Goal: Information Seeking & Learning: Learn about a topic

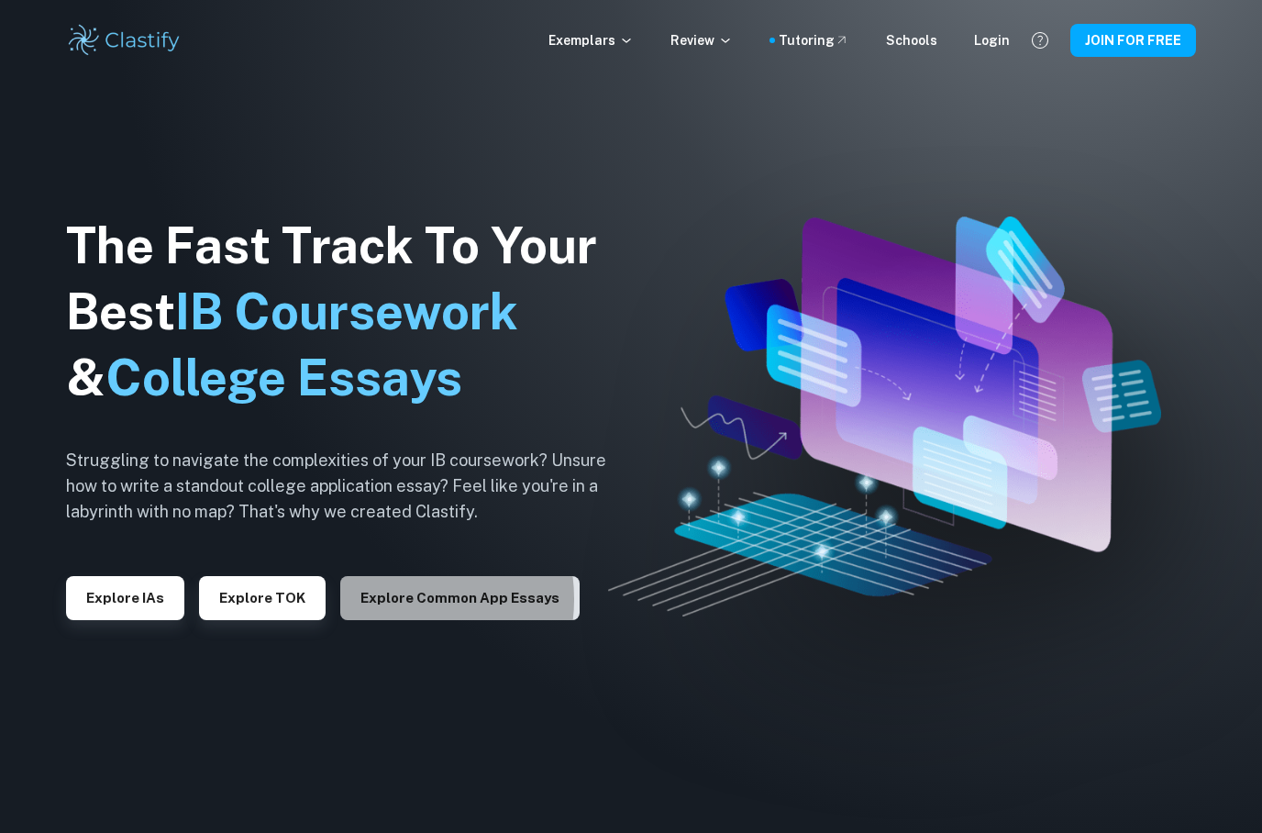
click at [386, 620] on button "Explore Common App essays" at bounding box center [459, 598] width 239 height 44
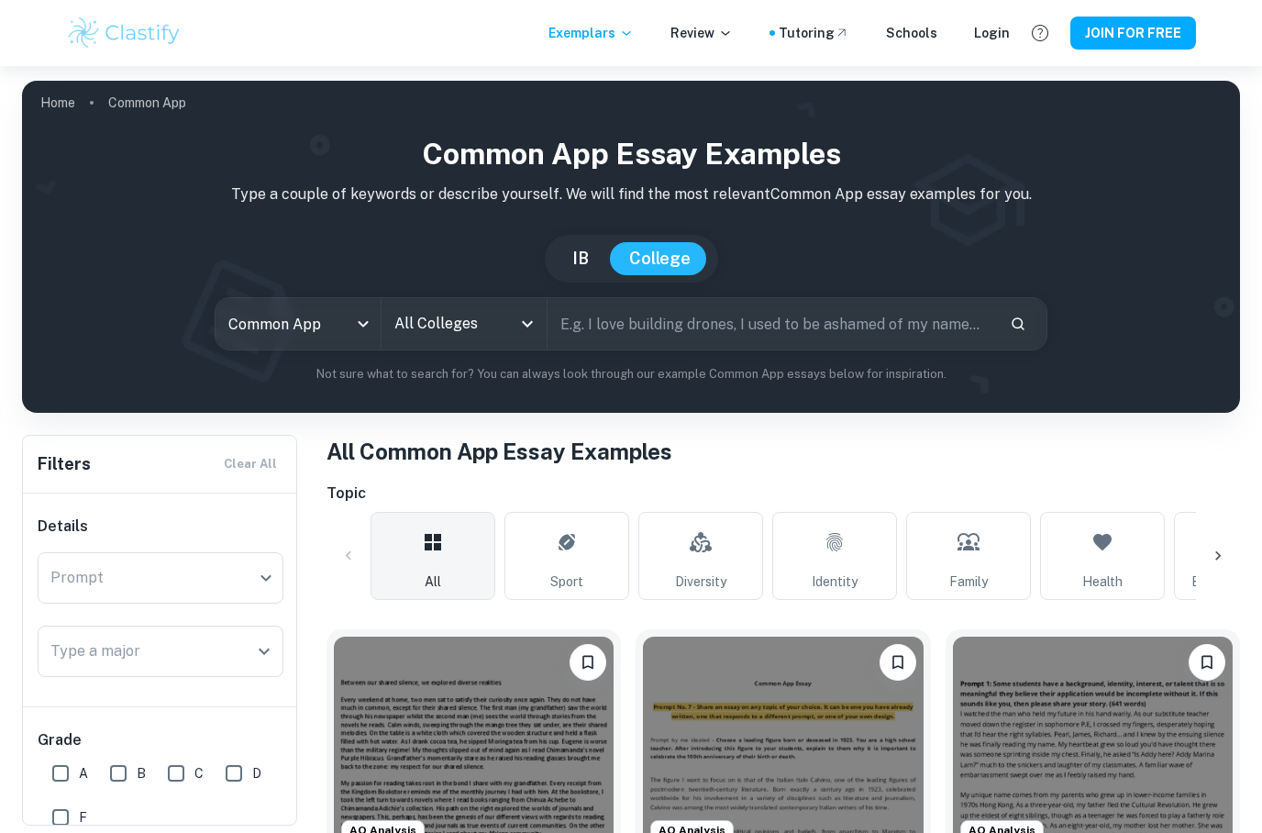
click at [576, 266] on button "IB" at bounding box center [580, 258] width 53 height 33
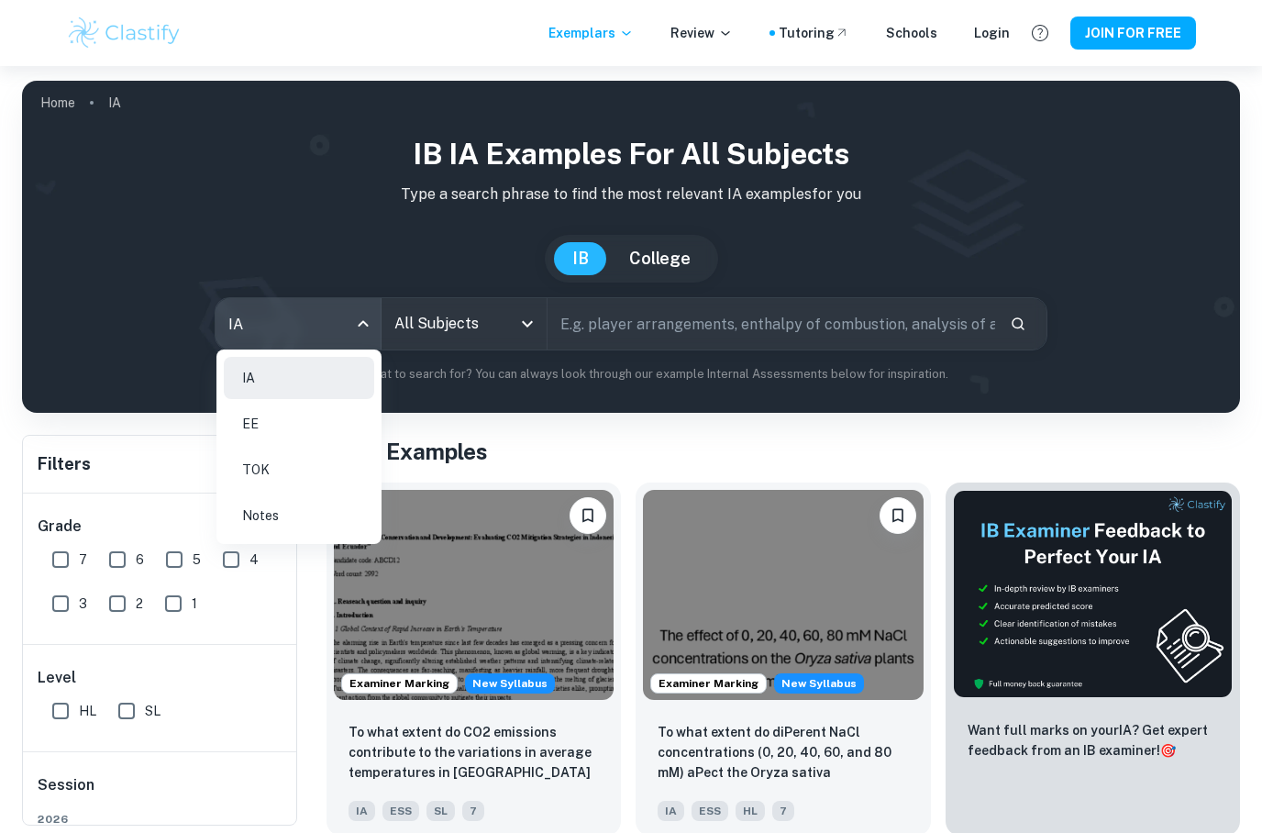
click at [347, 328] on body "We value your privacy We use cookies to enhance your browsing experience, serve…" at bounding box center [631, 482] width 1262 height 833
click at [269, 427] on li "EE" at bounding box center [299, 424] width 150 height 42
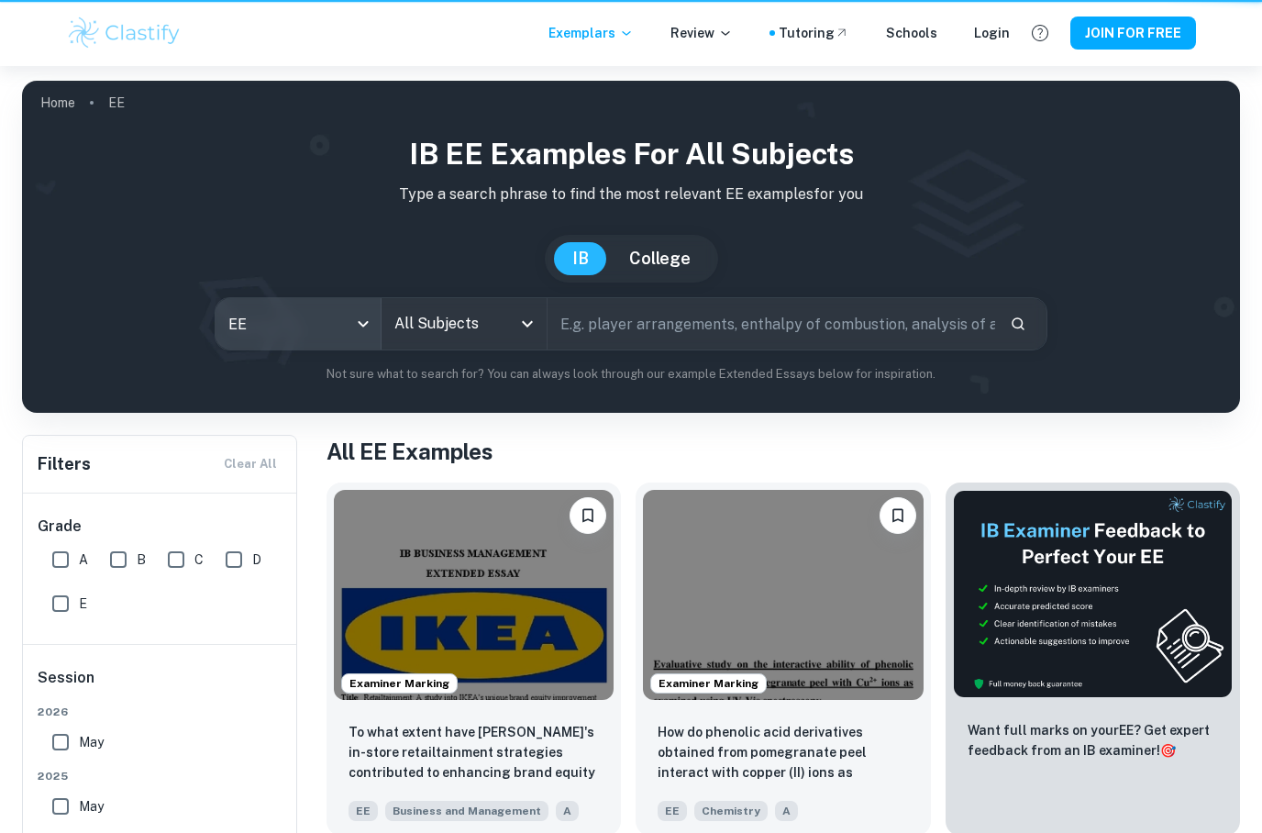
type input "ee"
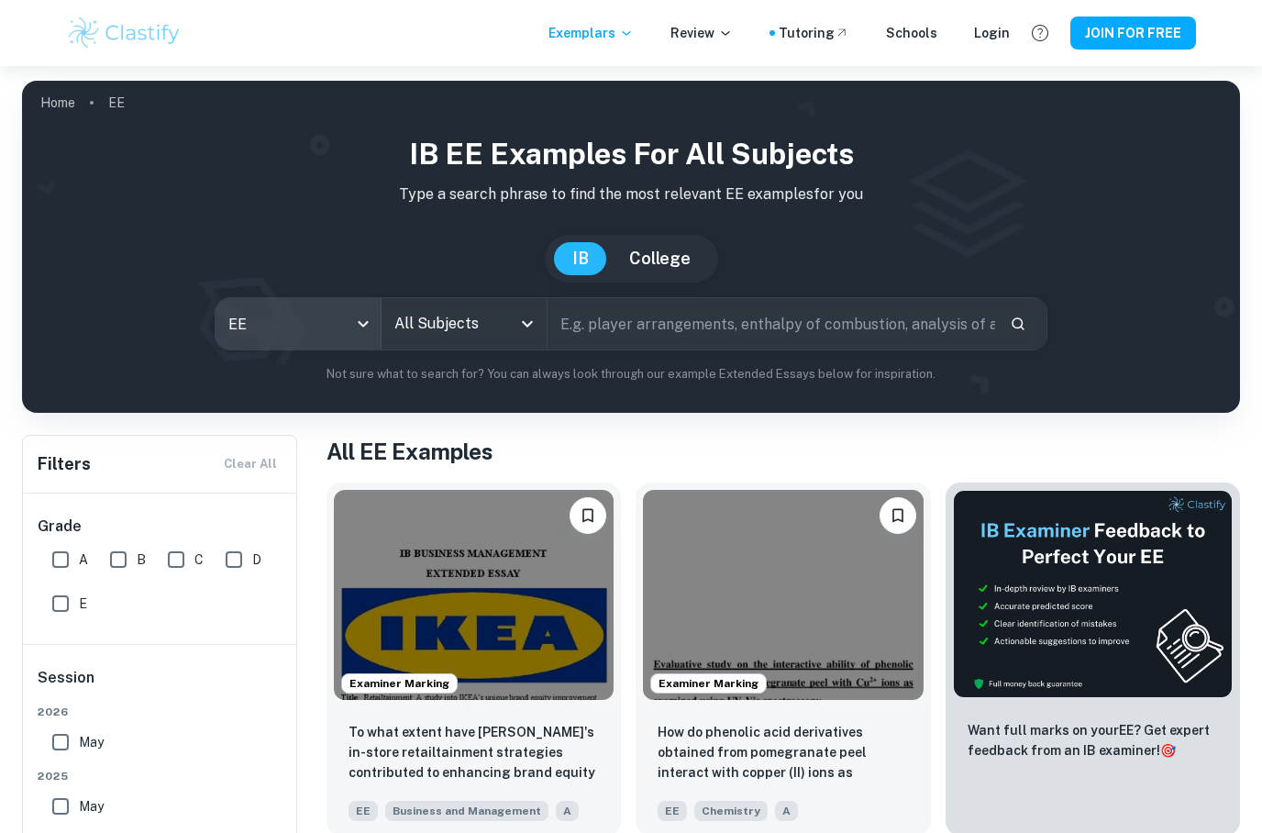
click at [527, 327] on icon "Open" at bounding box center [527, 324] width 22 height 22
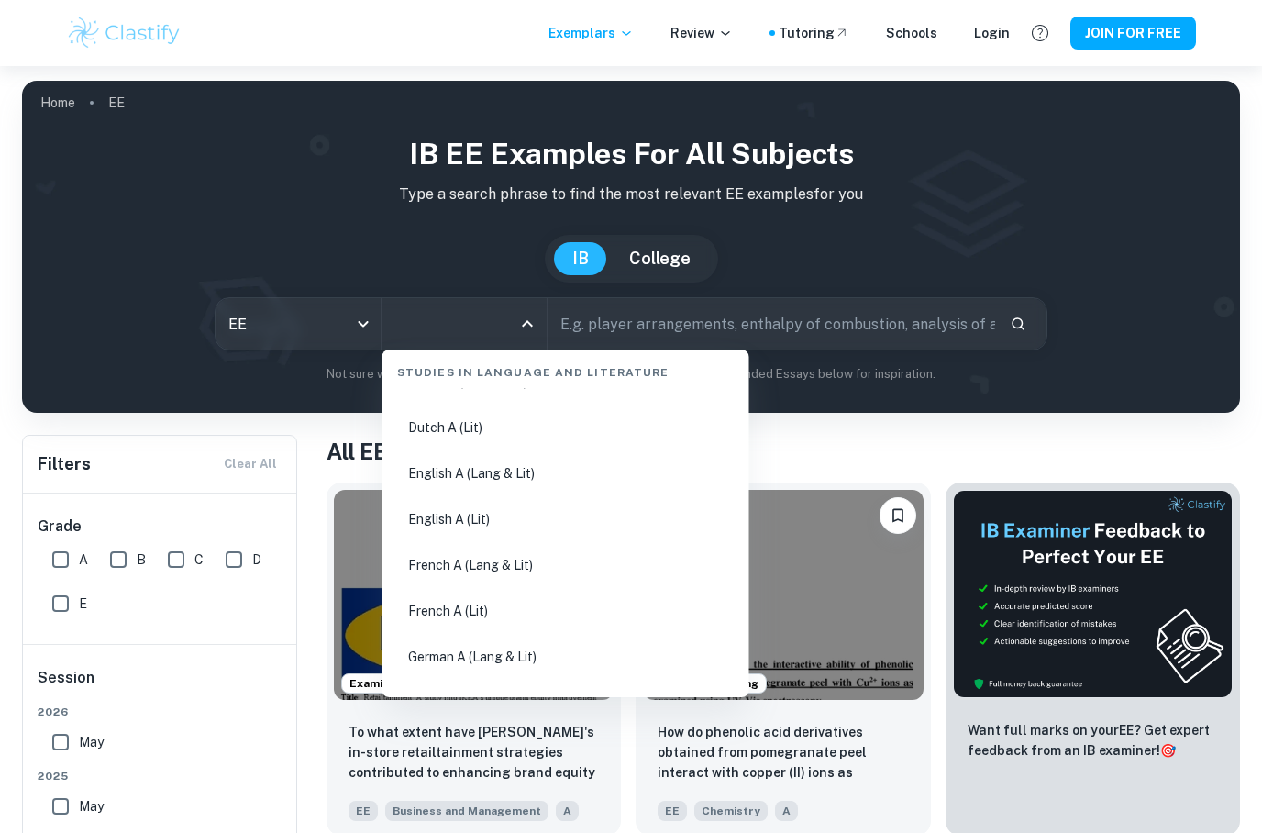
scroll to position [214, 0]
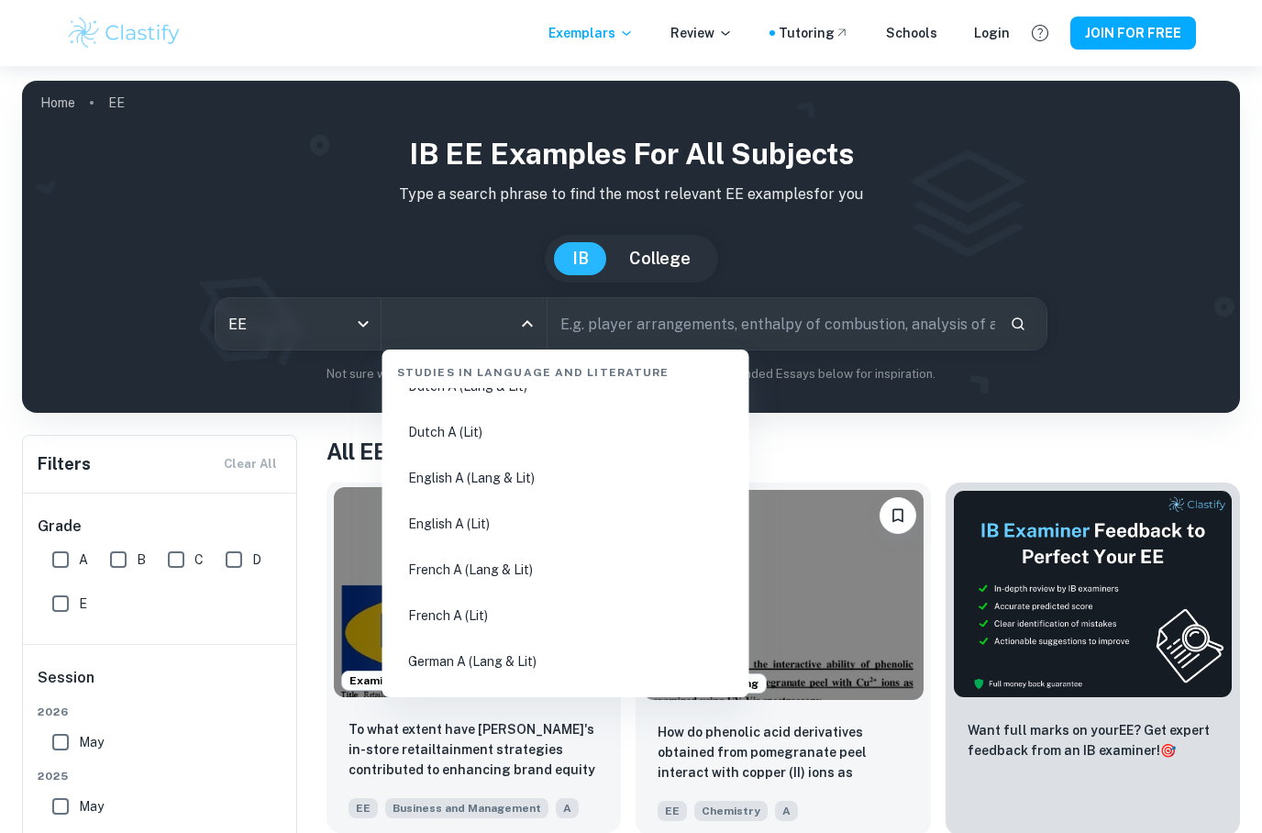
click at [488, 569] on li "French A (Lang & Lit)" at bounding box center [566, 569] width 352 height 42
type input "French A (Lang & Lit)"
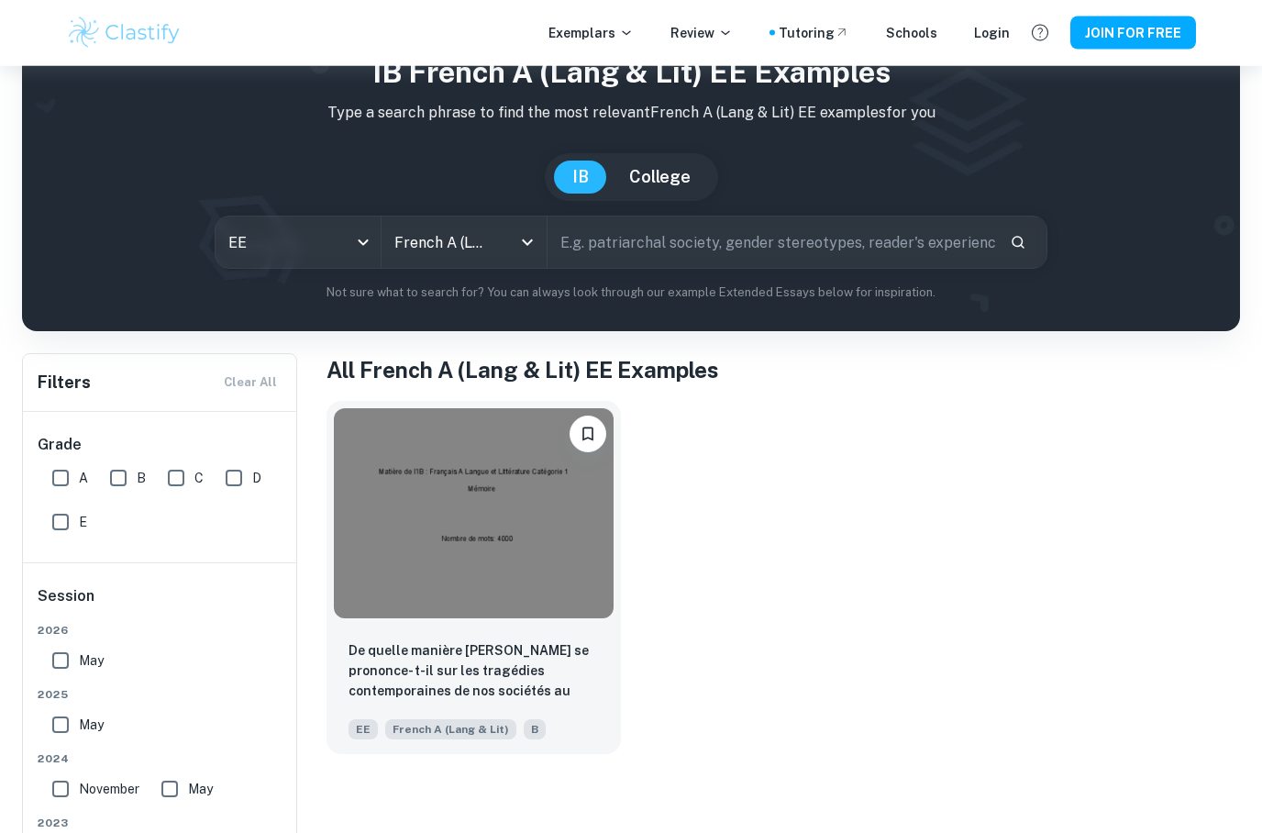
scroll to position [82, 0]
click at [535, 248] on icon "Open" at bounding box center [527, 242] width 22 height 22
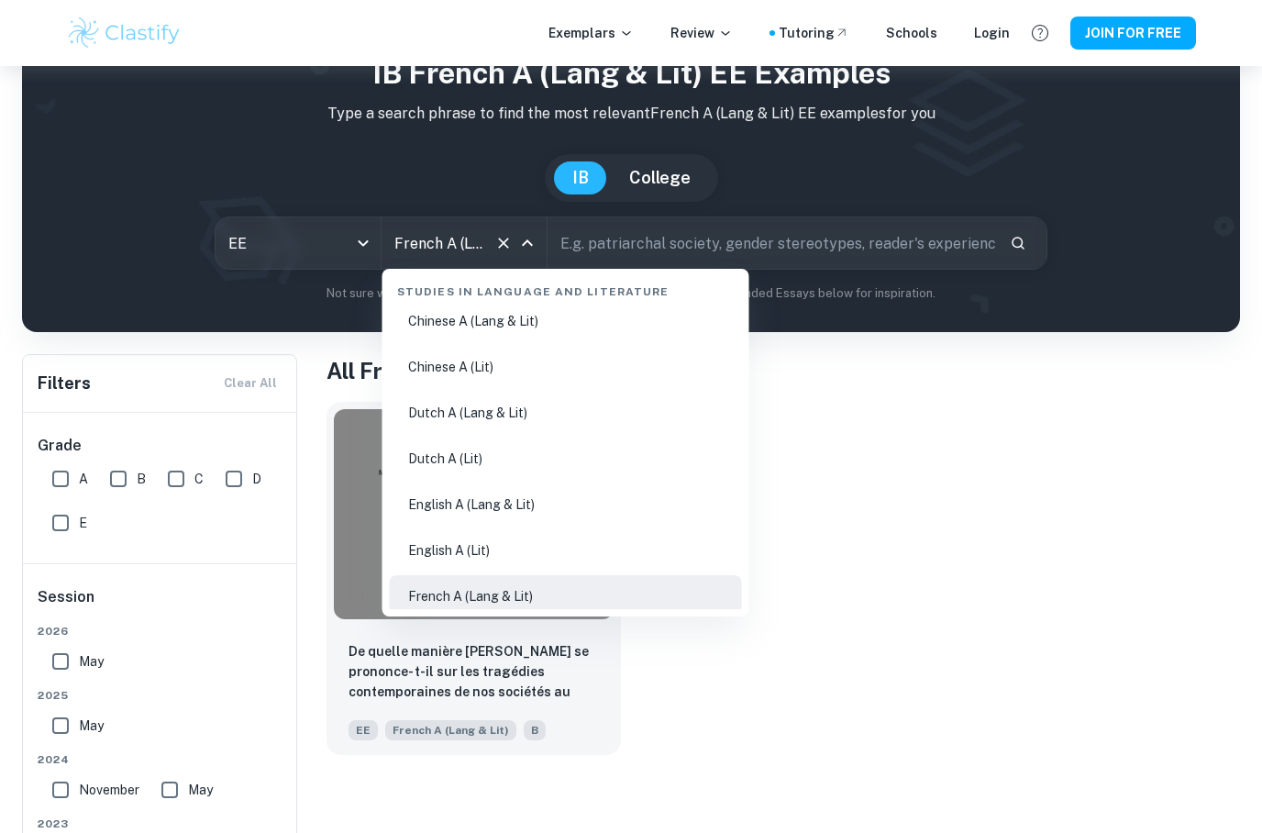
scroll to position [107, 0]
click at [503, 507] on li "English A (Lang & Lit)" at bounding box center [566, 503] width 352 height 42
type input "English A (Lang & Lit)"
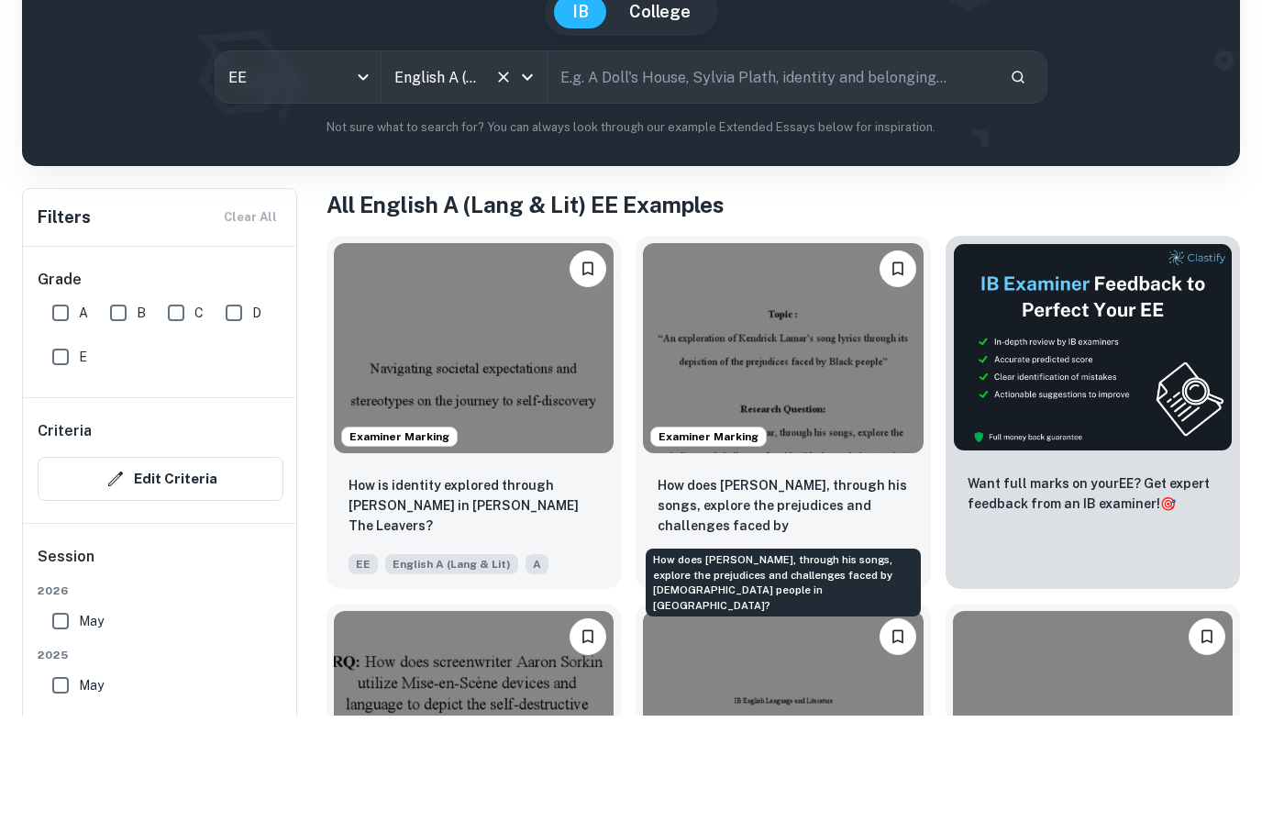
scroll to position [142, 0]
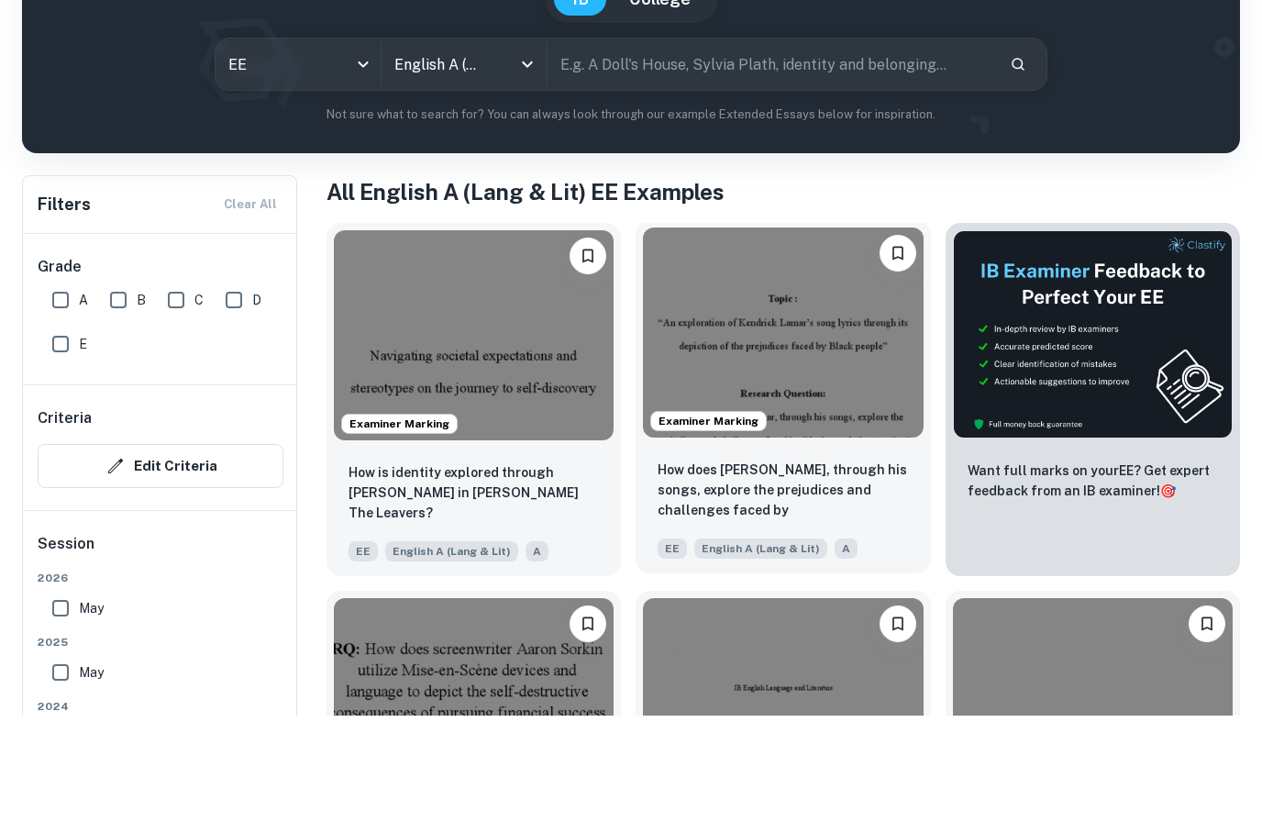
click at [839, 368] on img at bounding box center [783, 450] width 280 height 210
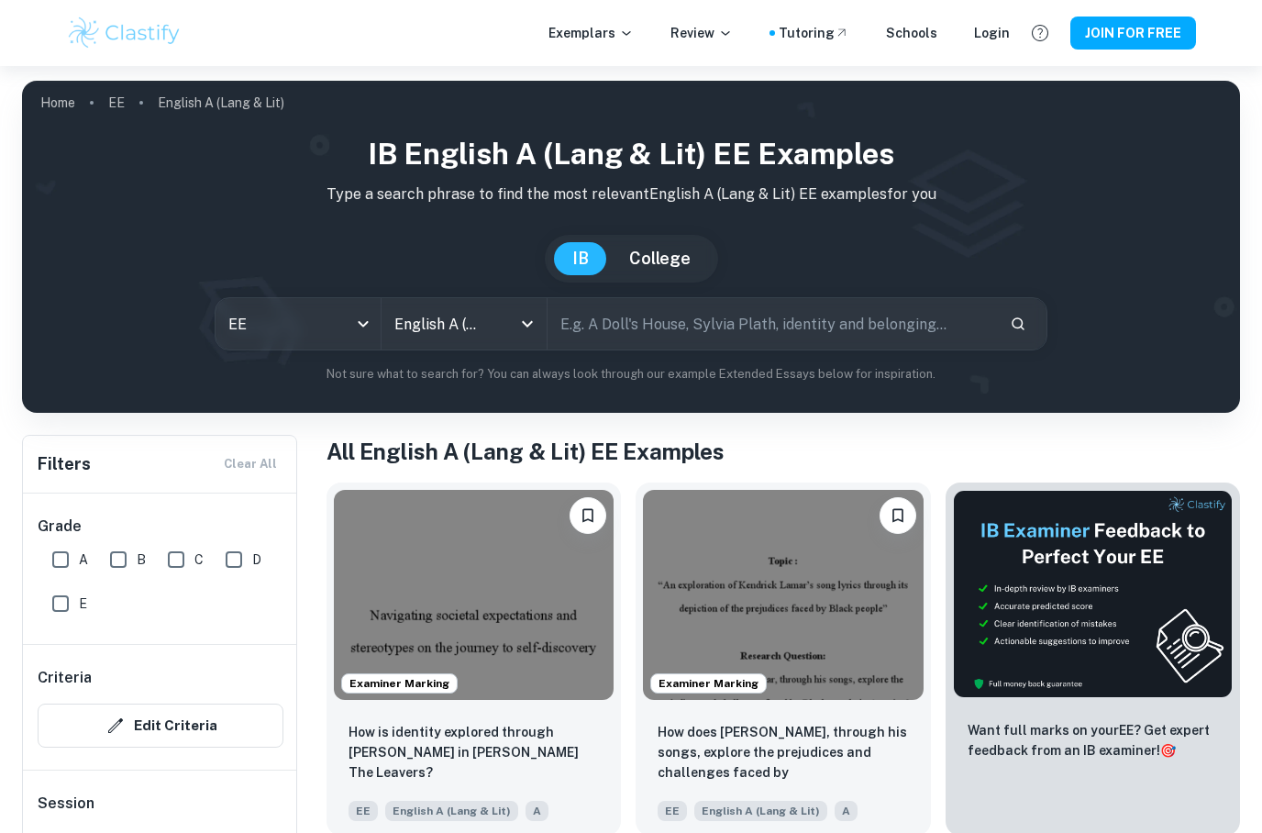
click at [603, 326] on input "text" at bounding box center [771, 323] width 447 height 51
type input "Music"
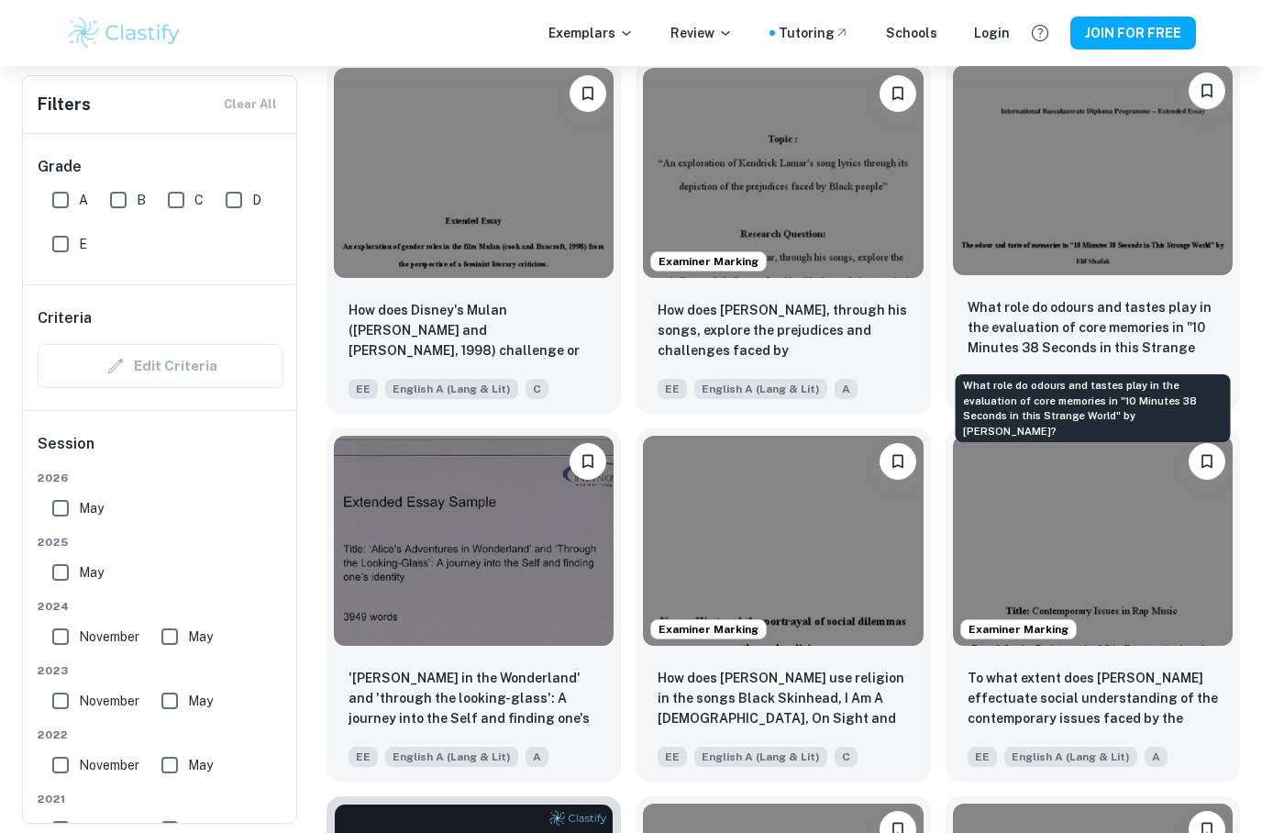
scroll to position [1901, 0]
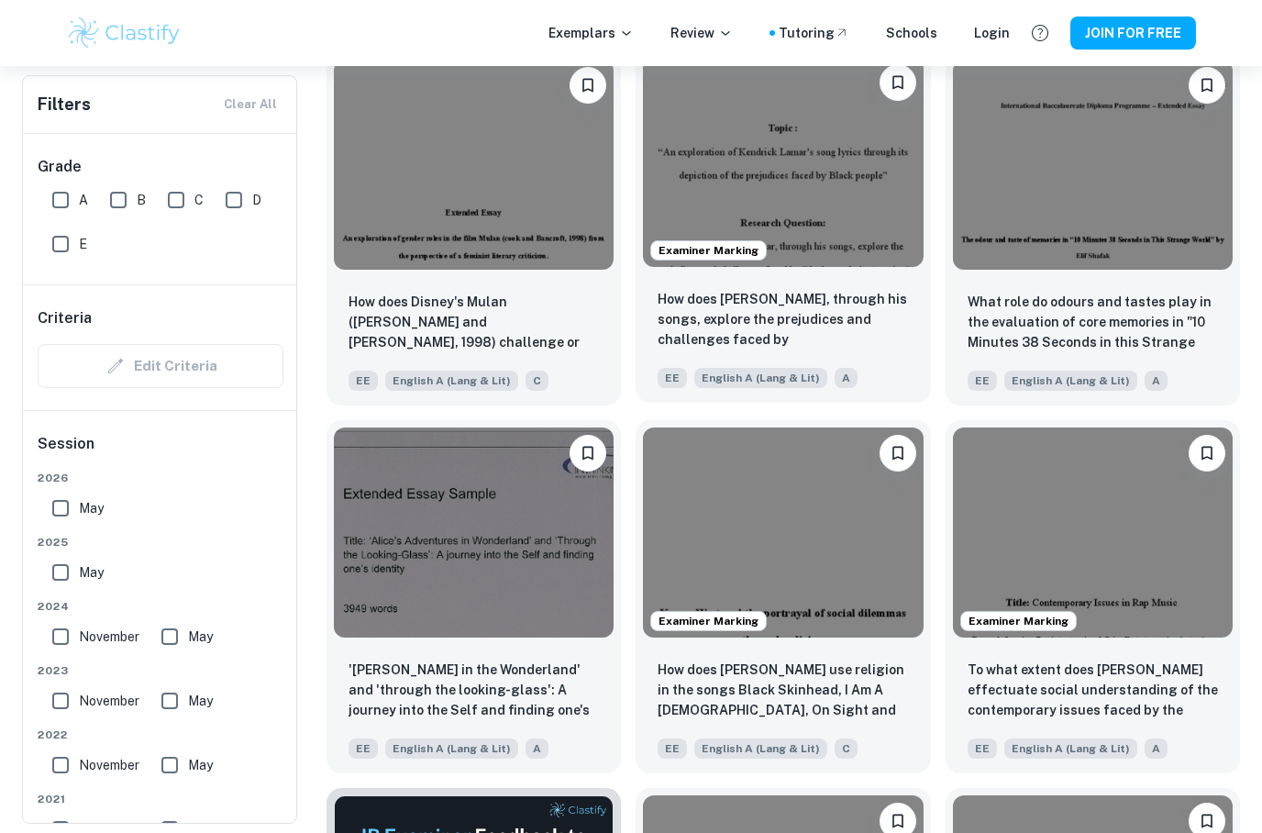
click at [841, 307] on p "How does [PERSON_NAME], through his songs, explore the prejudices and challenge…" at bounding box center [783, 320] width 250 height 62
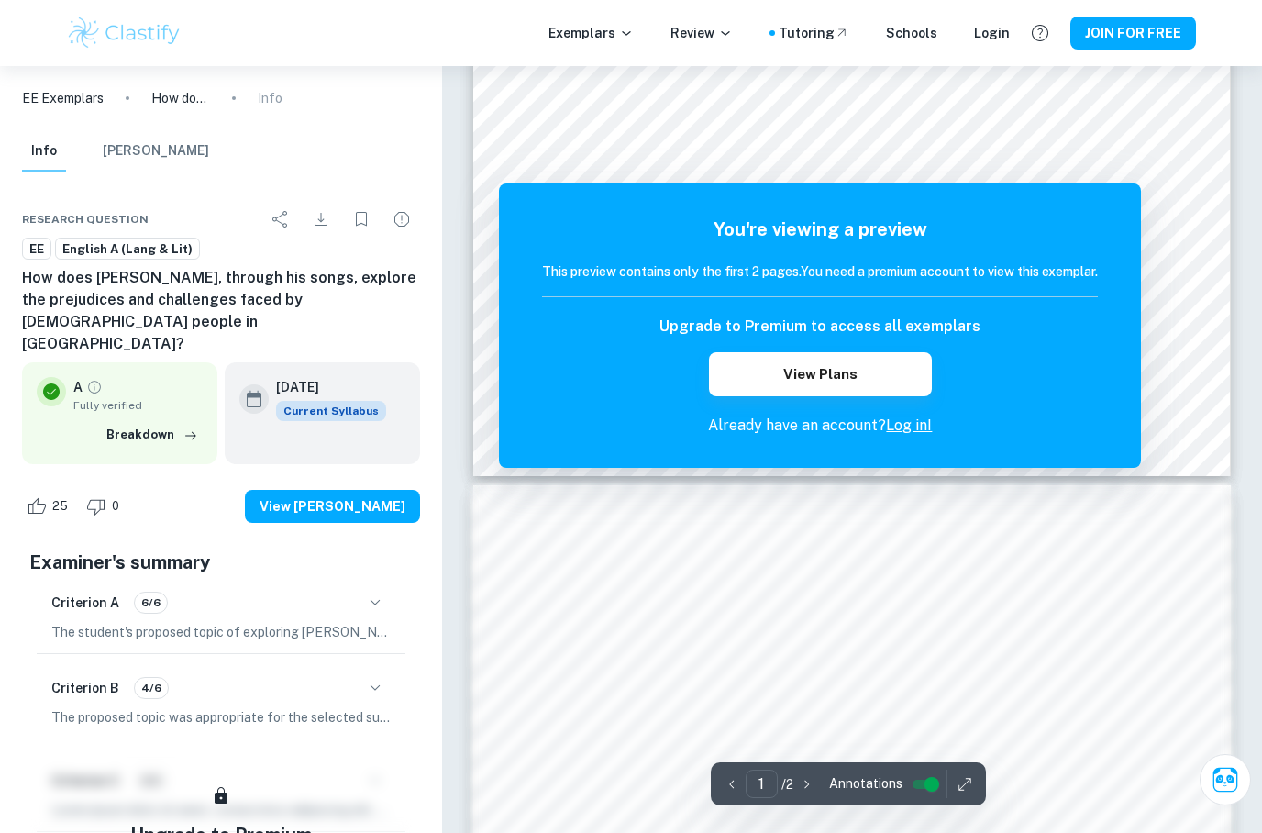
scroll to position [390, 0]
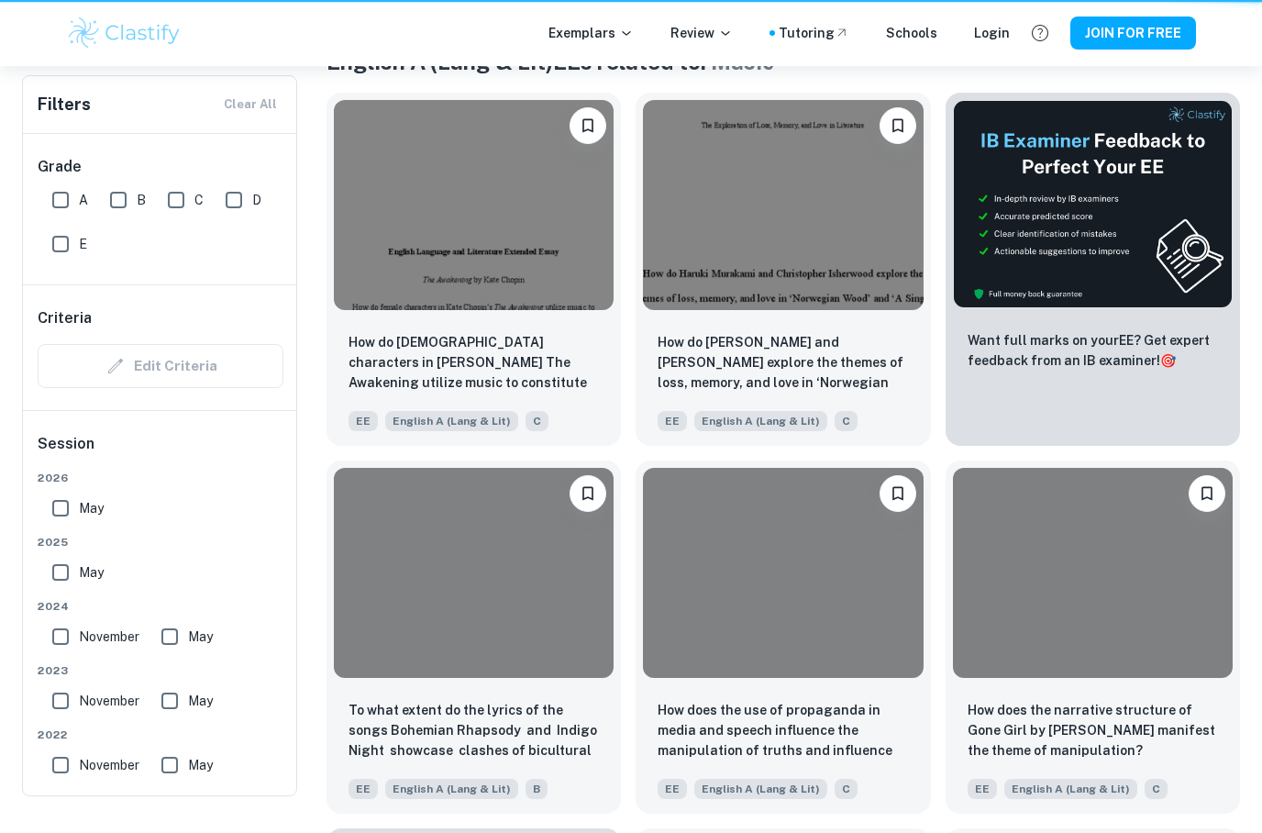
scroll to position [1975, 0]
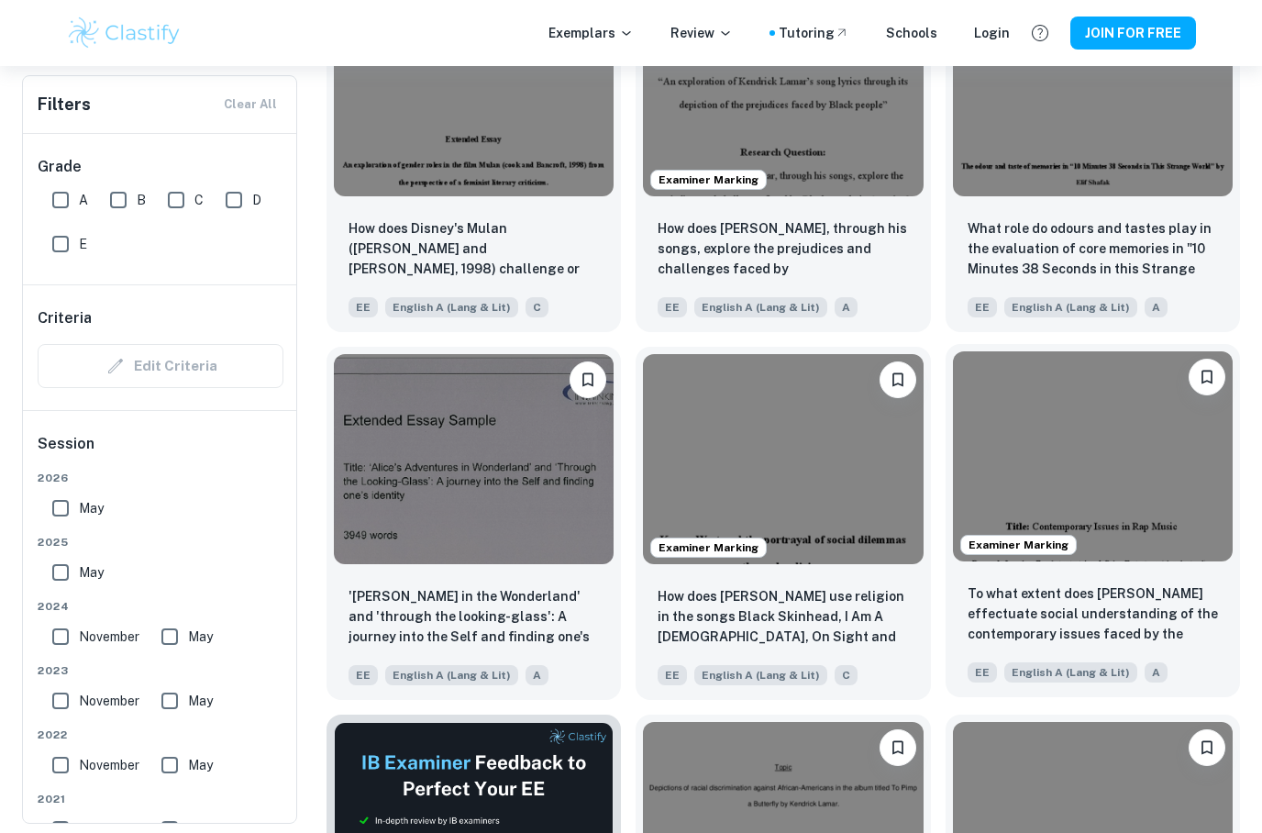
click at [1096, 485] on img at bounding box center [1093, 456] width 280 height 210
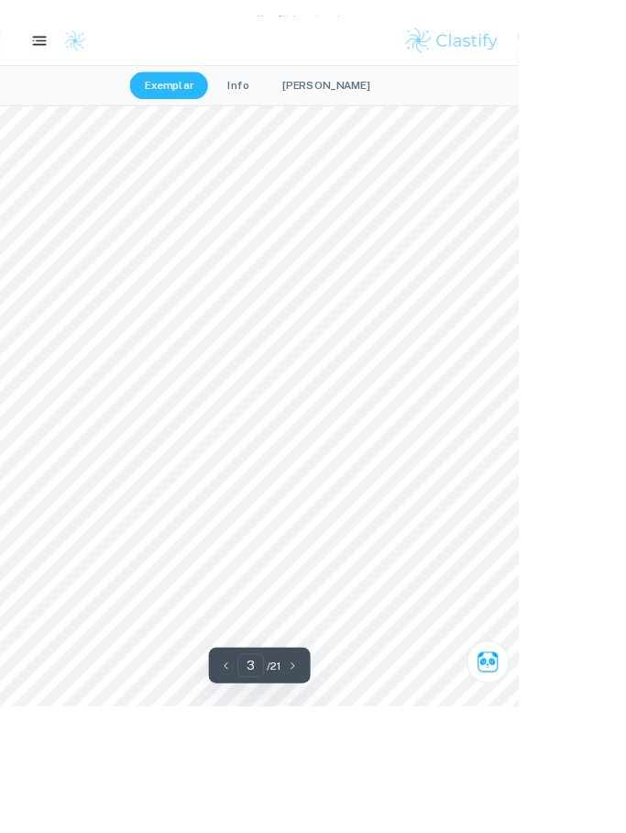
scroll to position [2246, 0]
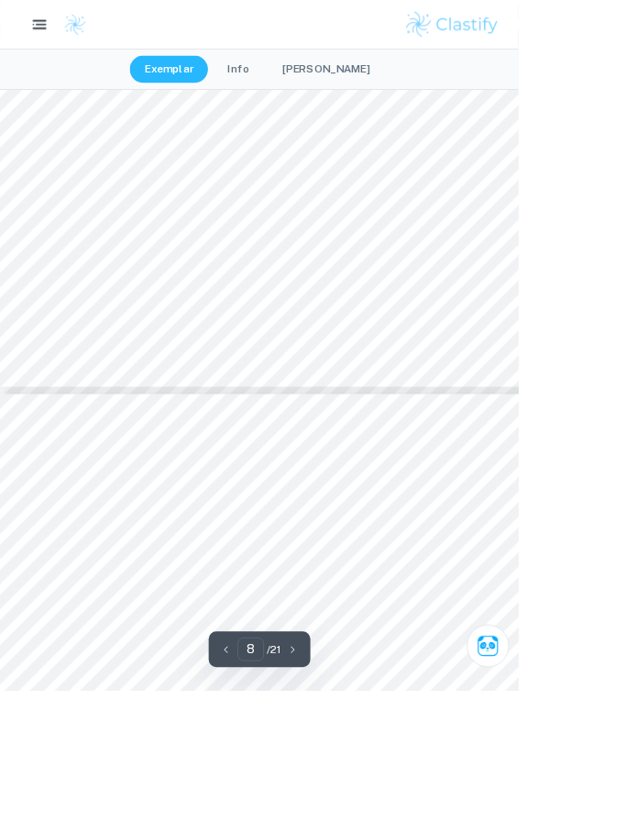
type input "7"
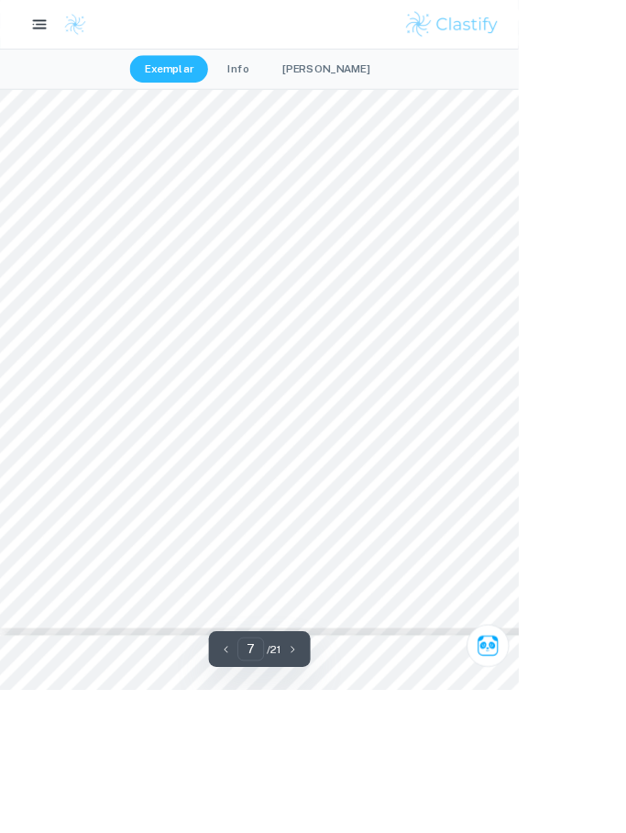
scroll to position [6270, 0]
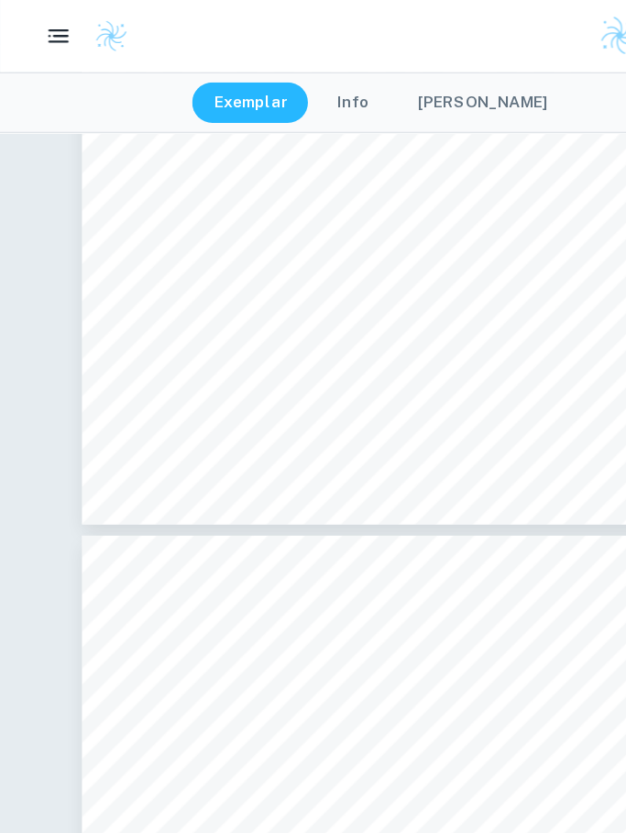
scroll to position [6467, 0]
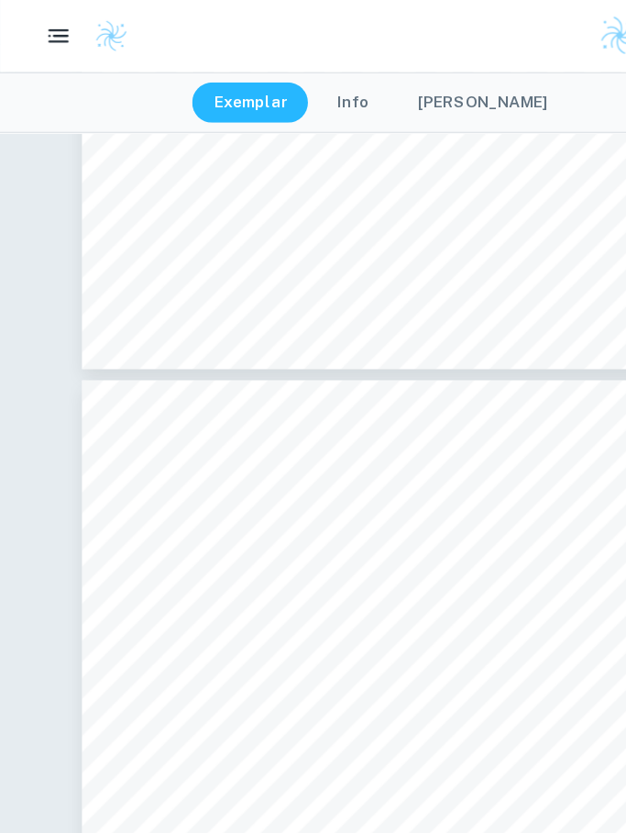
type input "10"
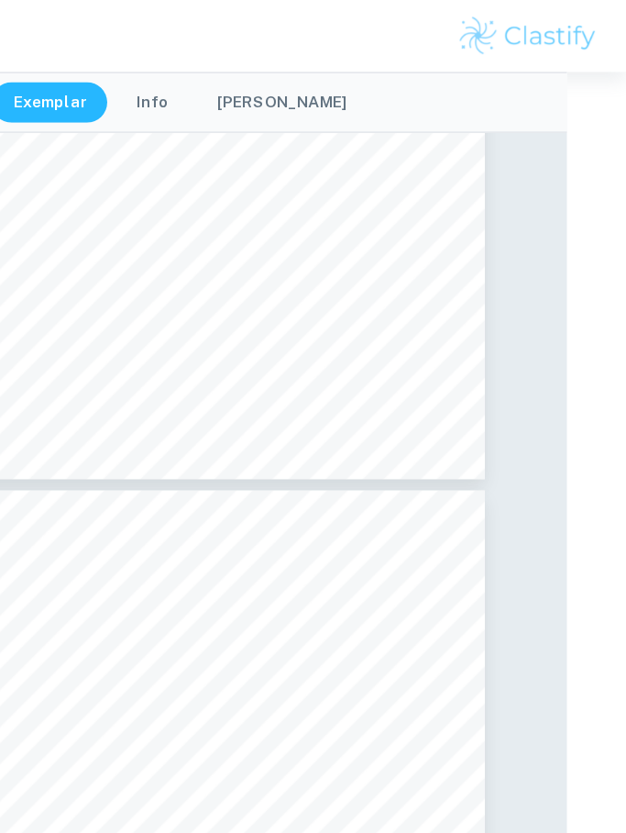
scroll to position [6467, 49]
